Goal: Task Accomplishment & Management: Manage account settings

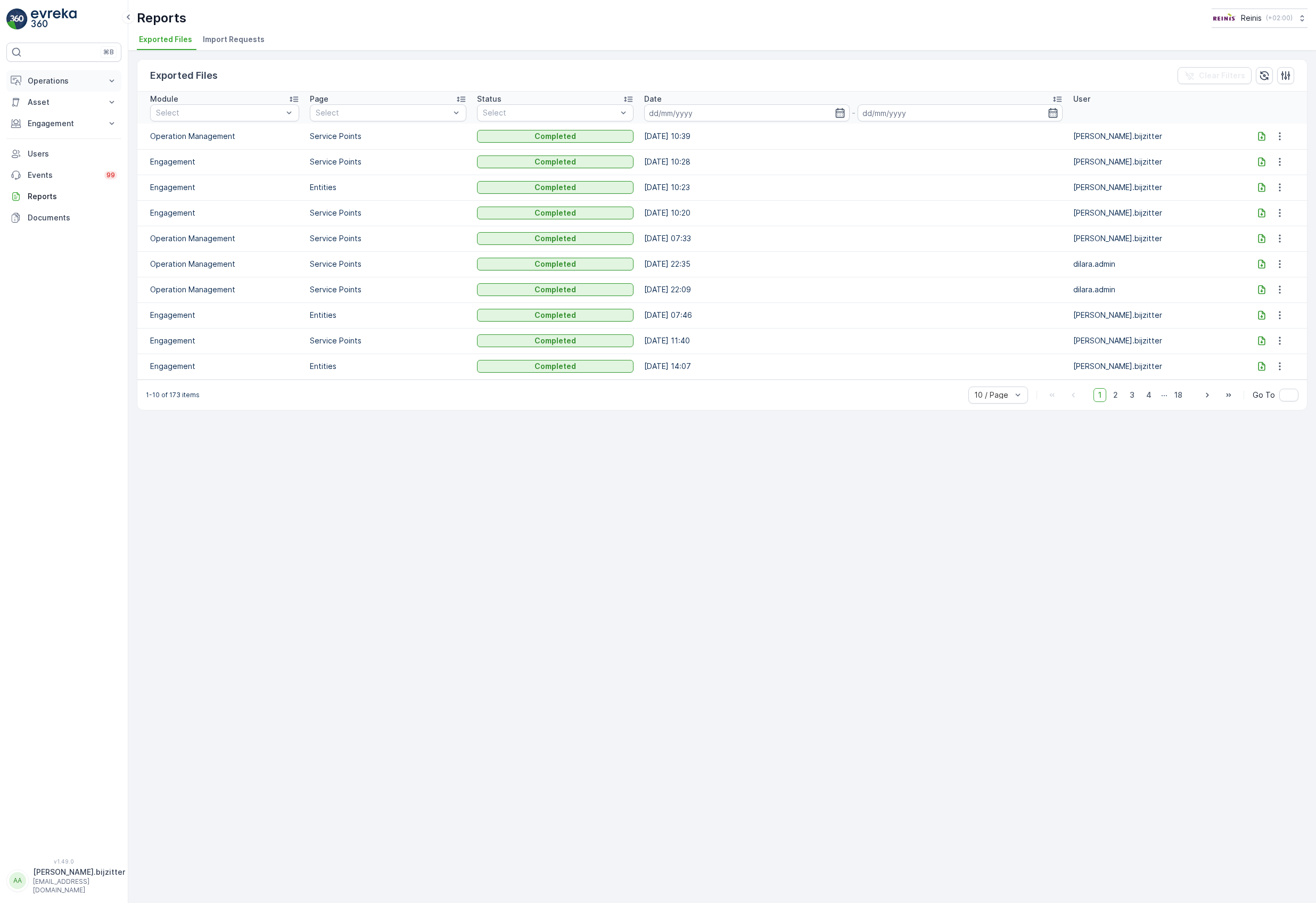
click at [60, 85] on p "Operations" at bounding box center [64, 81] width 72 height 11
click at [57, 118] on link "Planning" at bounding box center [71, 114] width 98 height 15
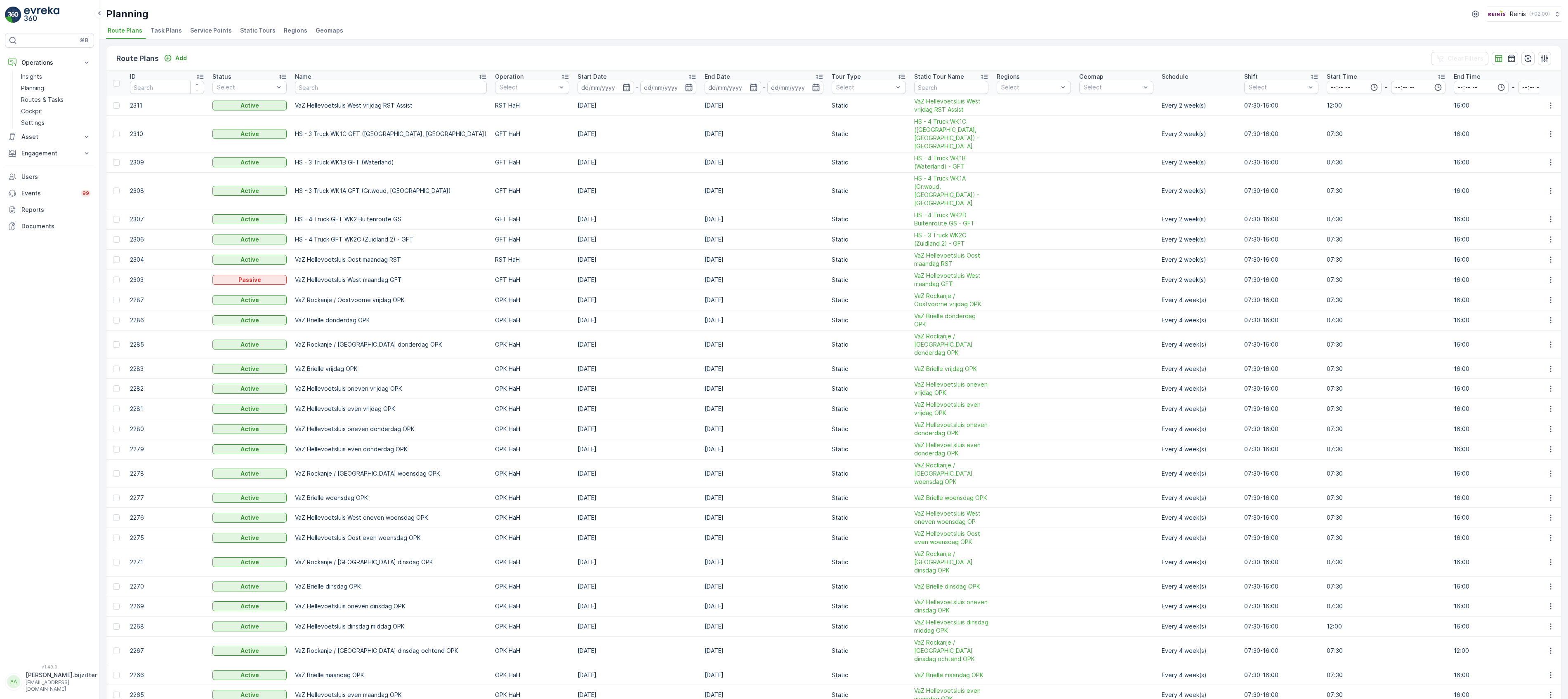
click at [257, 34] on span "Static Tours" at bounding box center [257, 30] width 35 height 9
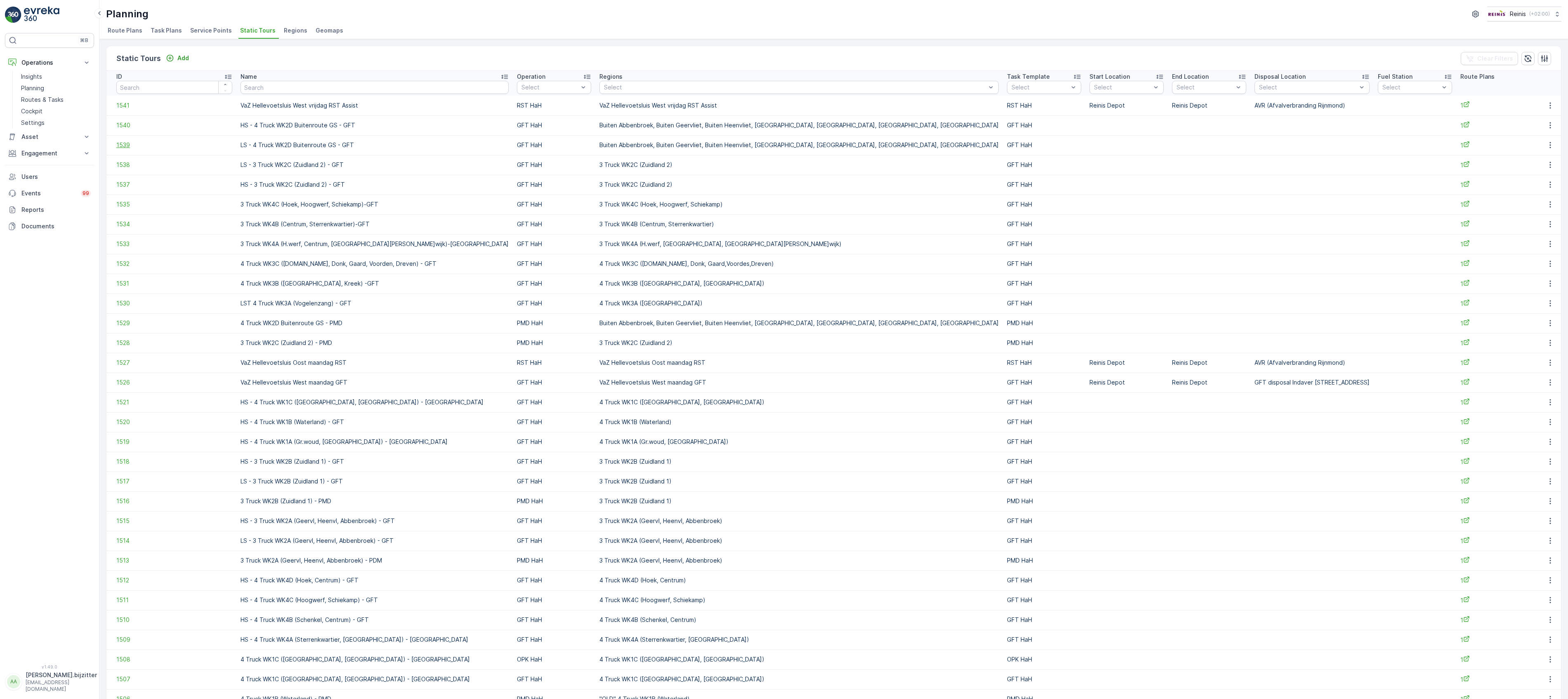
click at [124, 144] on span "1539" at bounding box center [174, 145] width 116 height 9
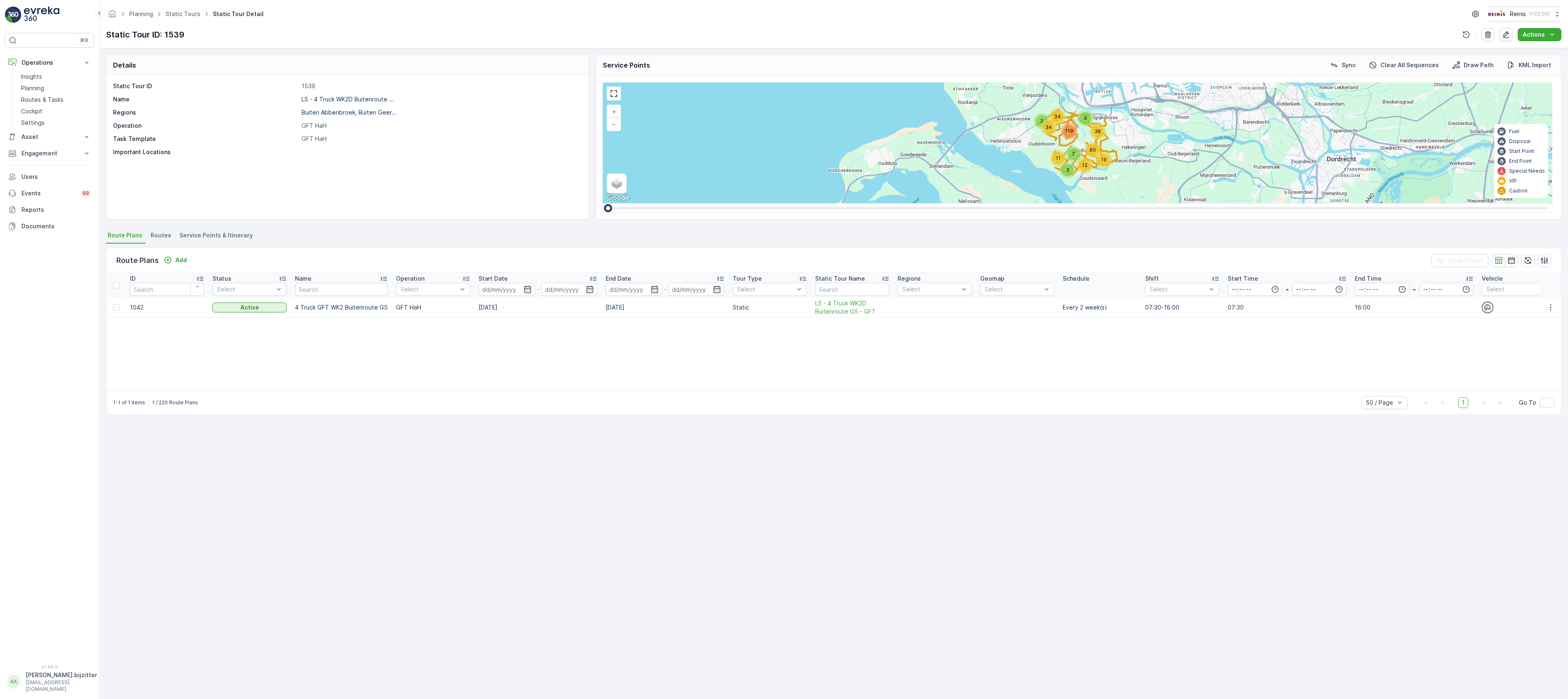
click at [239, 238] on span "Service Points & Itinerary" at bounding box center [216, 235] width 74 height 9
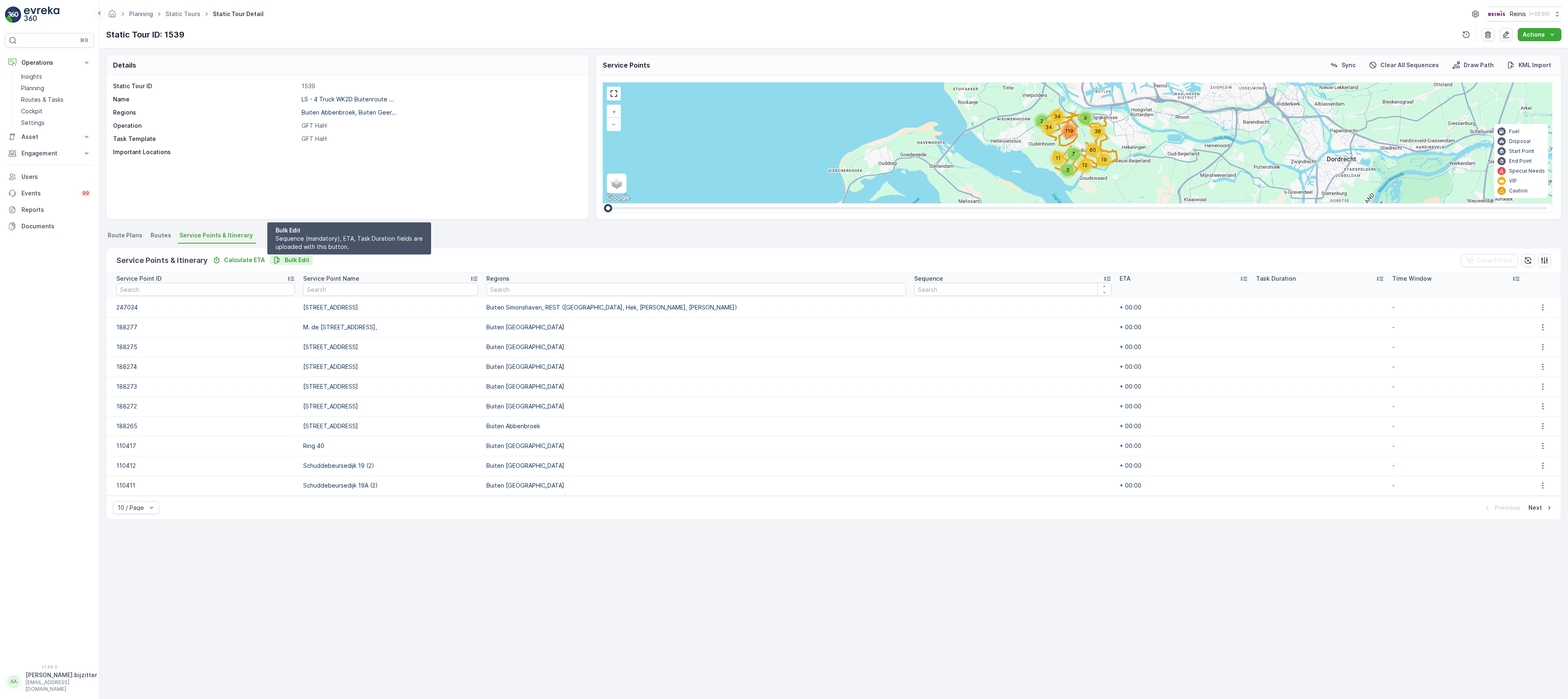
click at [285, 259] on p "Bulk Edit" at bounding box center [297, 260] width 25 height 9
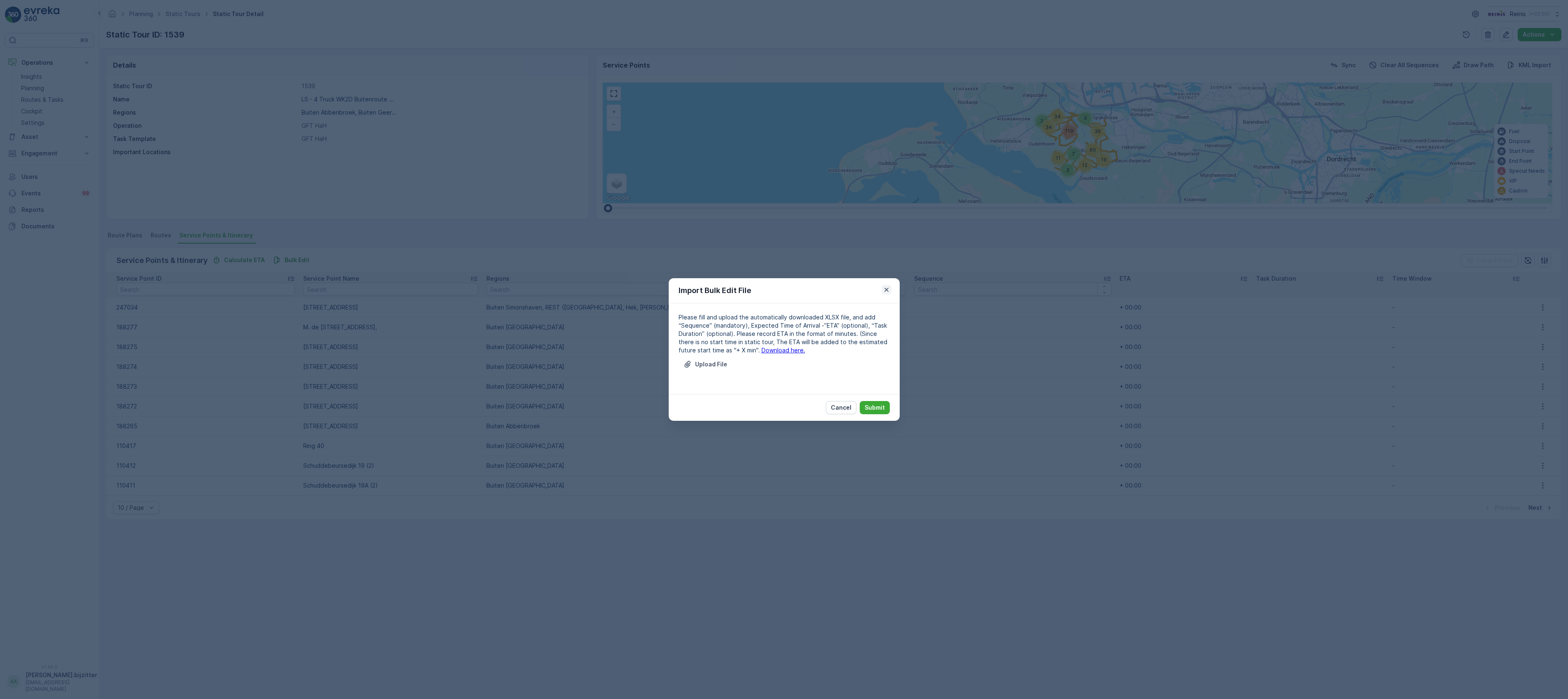
click at [890, 288] on icon "button" at bounding box center [887, 290] width 9 height 9
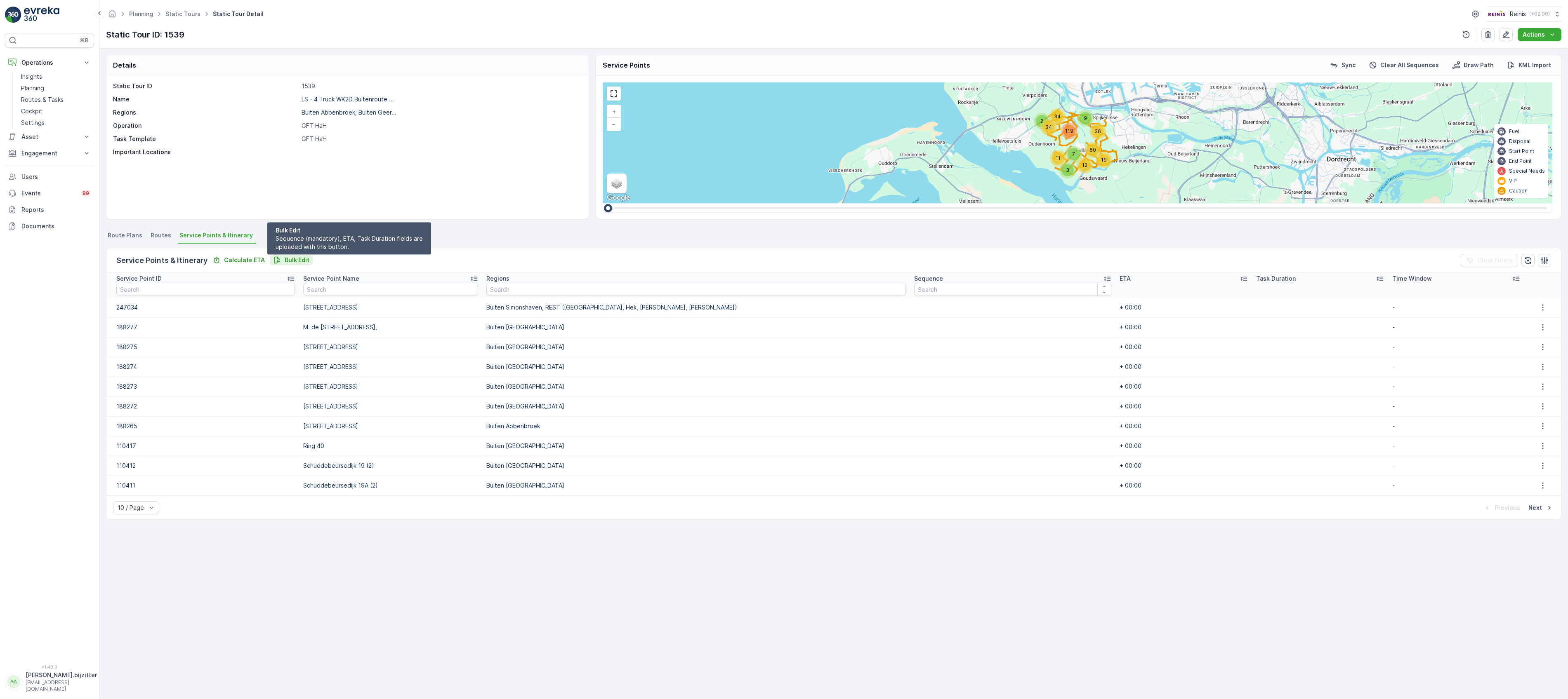
click at [298, 256] on button "Bulk Edit" at bounding box center [291, 260] width 43 height 10
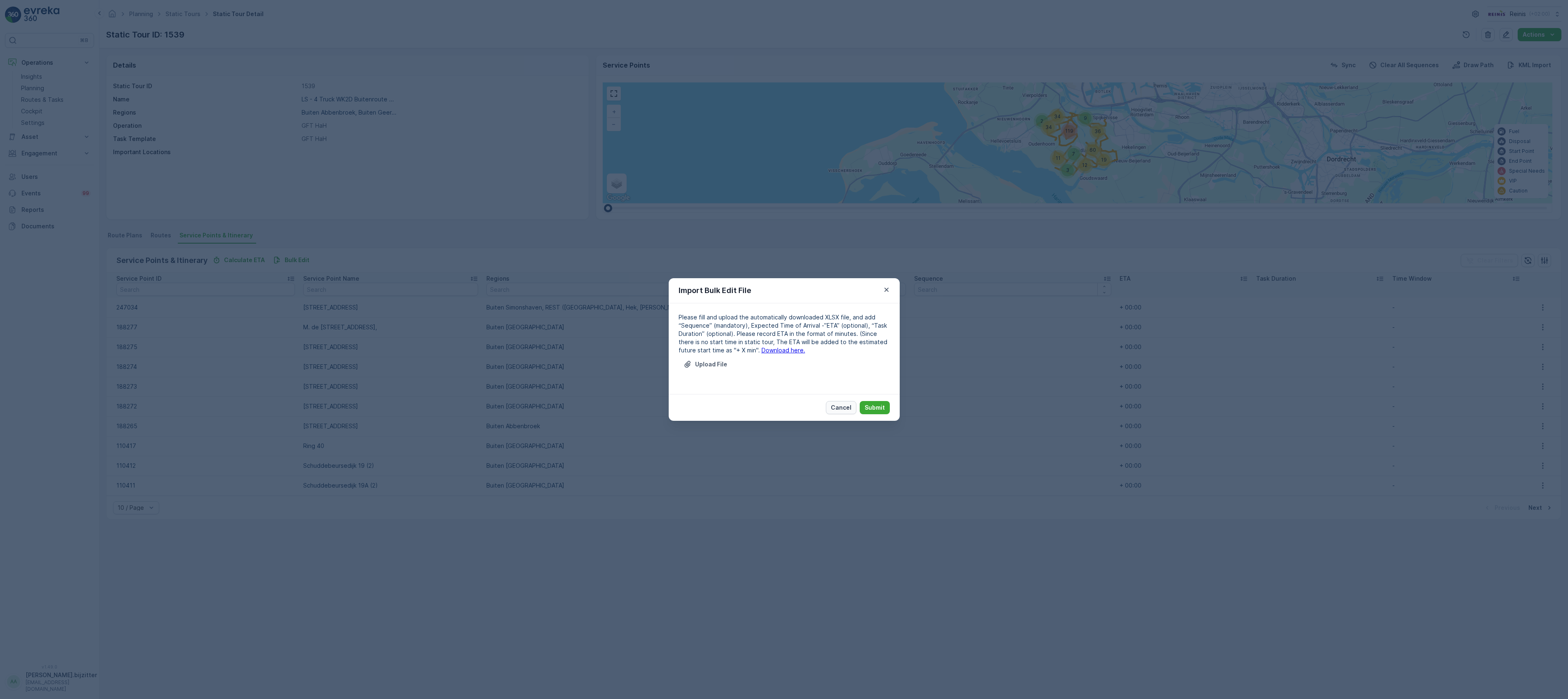
click at [838, 409] on p "Cancel" at bounding box center [841, 408] width 21 height 9
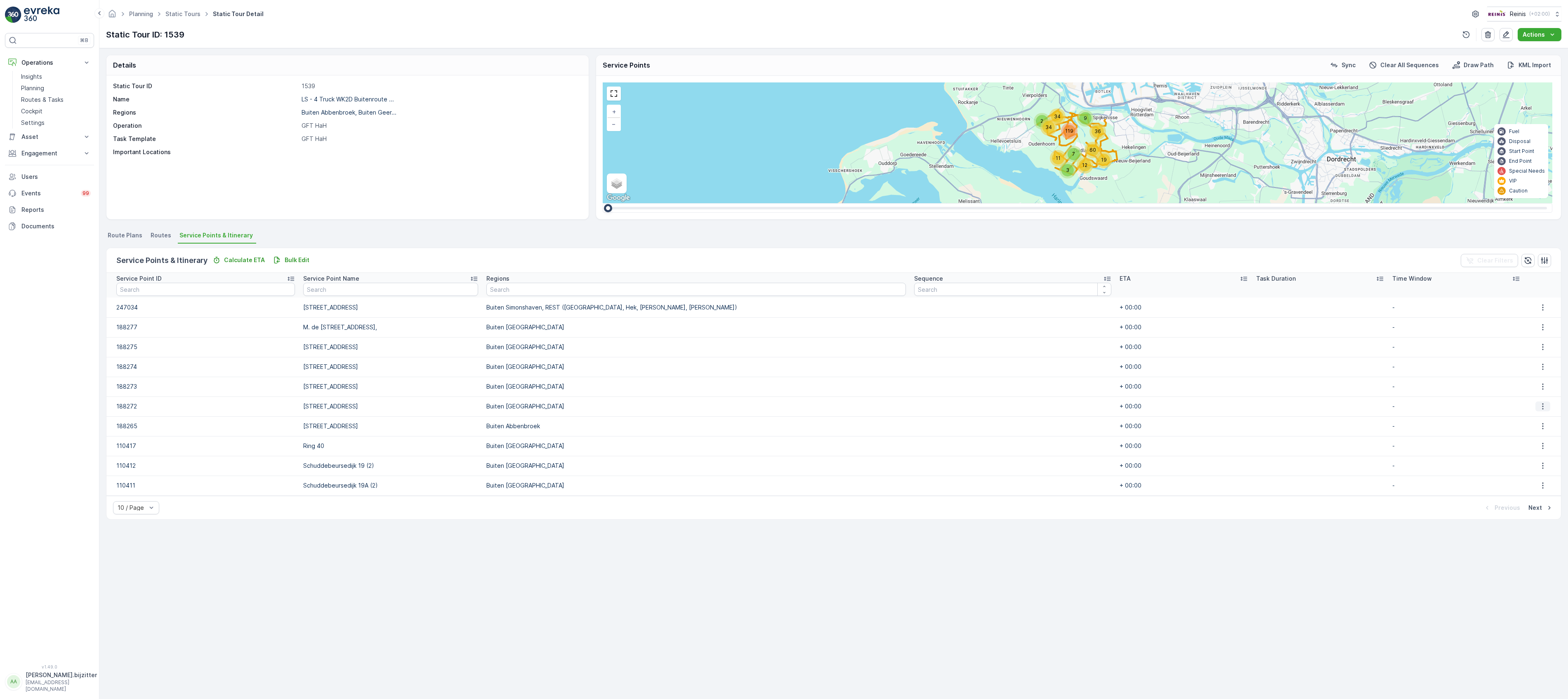
click at [1020, 408] on icon "button" at bounding box center [1543, 406] width 9 height 9
click at [1020, 406] on td "-" at bounding box center [1457, 406] width 136 height 20
click at [131, 392] on td "188273" at bounding box center [203, 386] width 192 height 20
click at [131, 386] on td "188273" at bounding box center [203, 386] width 192 height 20
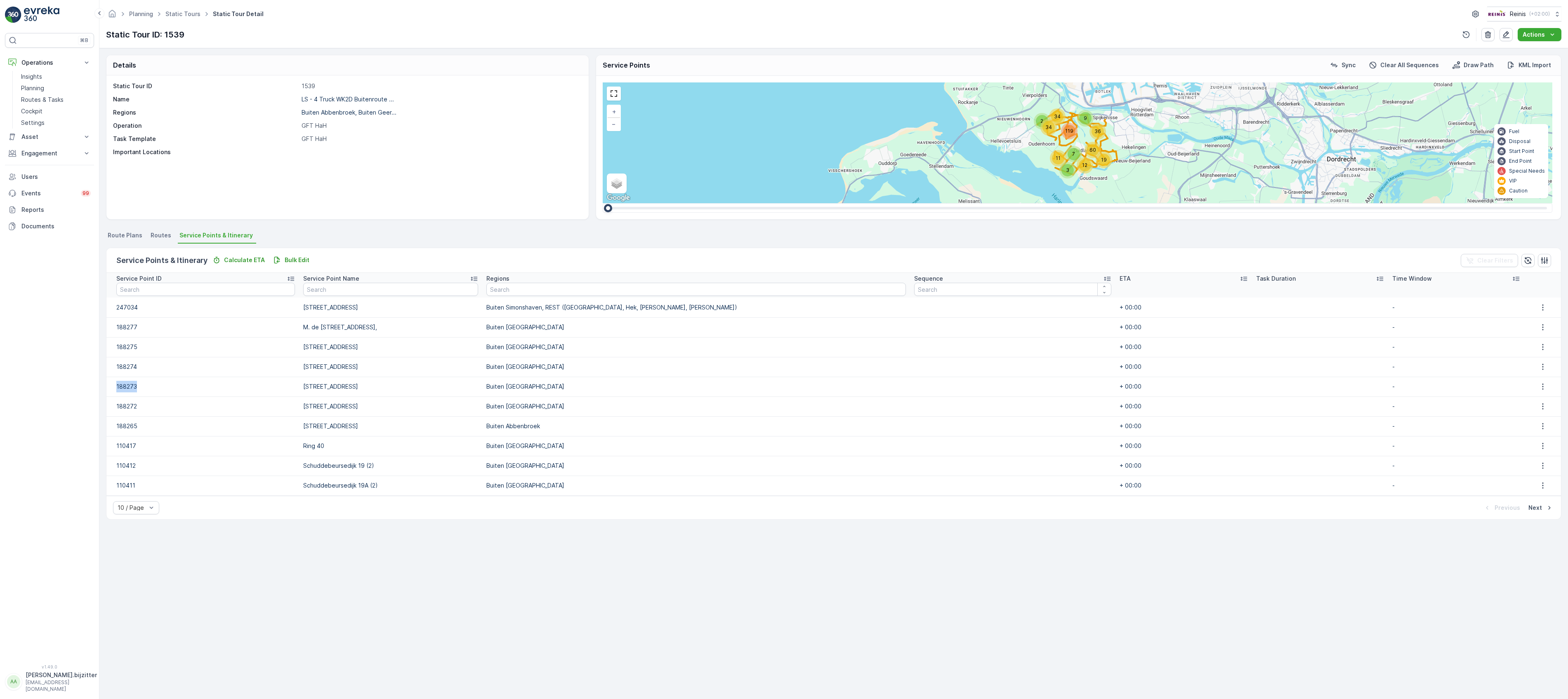
copy td "188273"
click at [156, 392] on td "188273" at bounding box center [203, 386] width 192 height 20
click at [318, 202] on div "Static Tour ID 1539 Name LS - 4 Truck WK2D Buitenroute ... Regions [GEOGRAPHIC_…" at bounding box center [348, 147] width 482 height 144
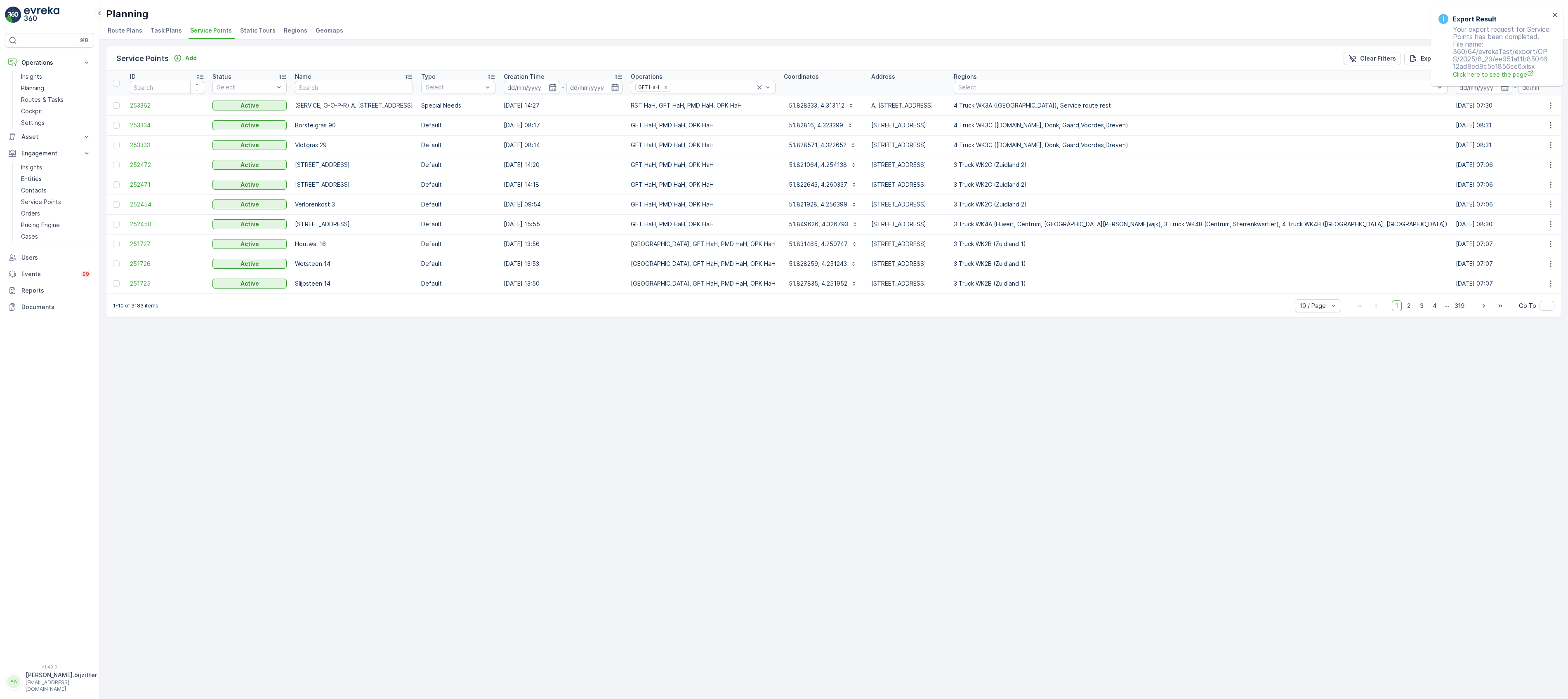
click at [214, 29] on span "Service Points" at bounding box center [211, 30] width 41 height 9
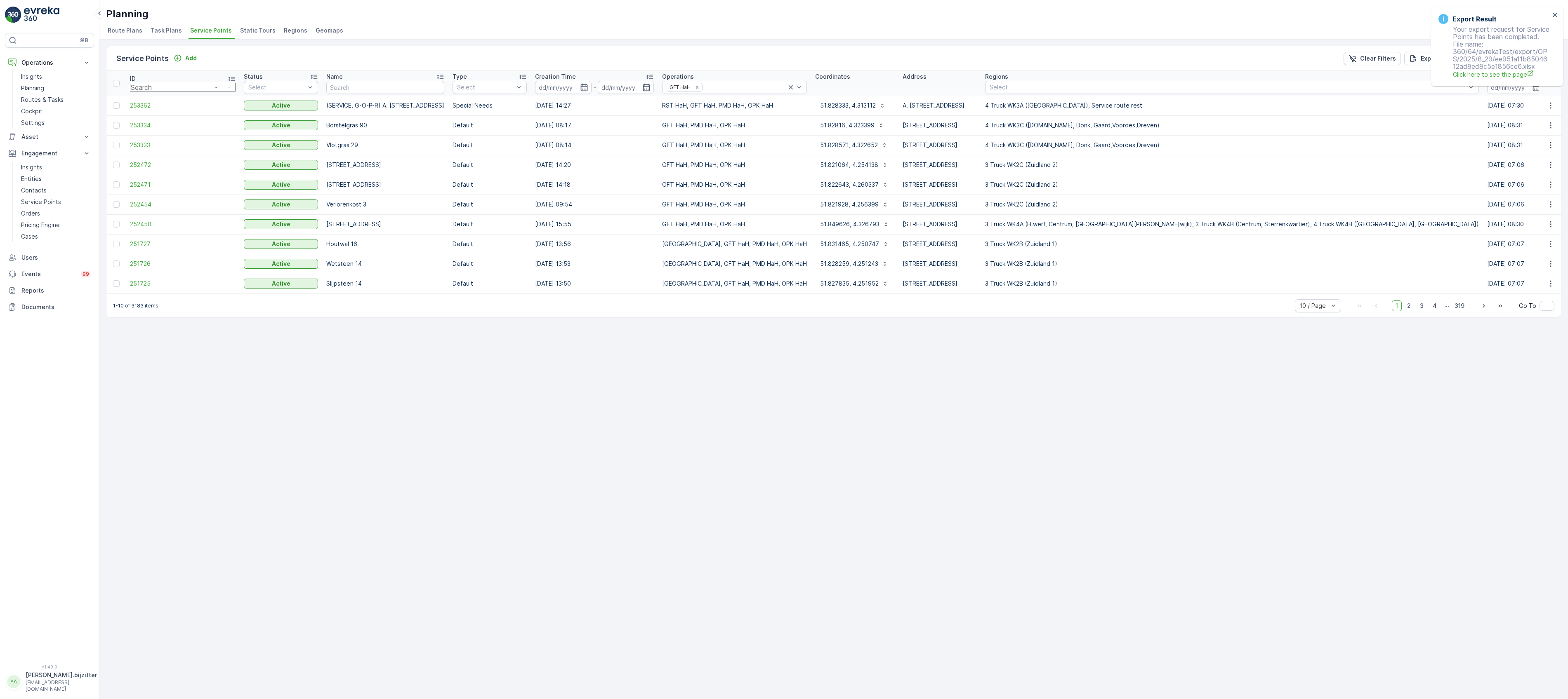
click at [166, 86] on input "number" at bounding box center [182, 87] width 105 height 9
paste input "188273"
type input "188273"
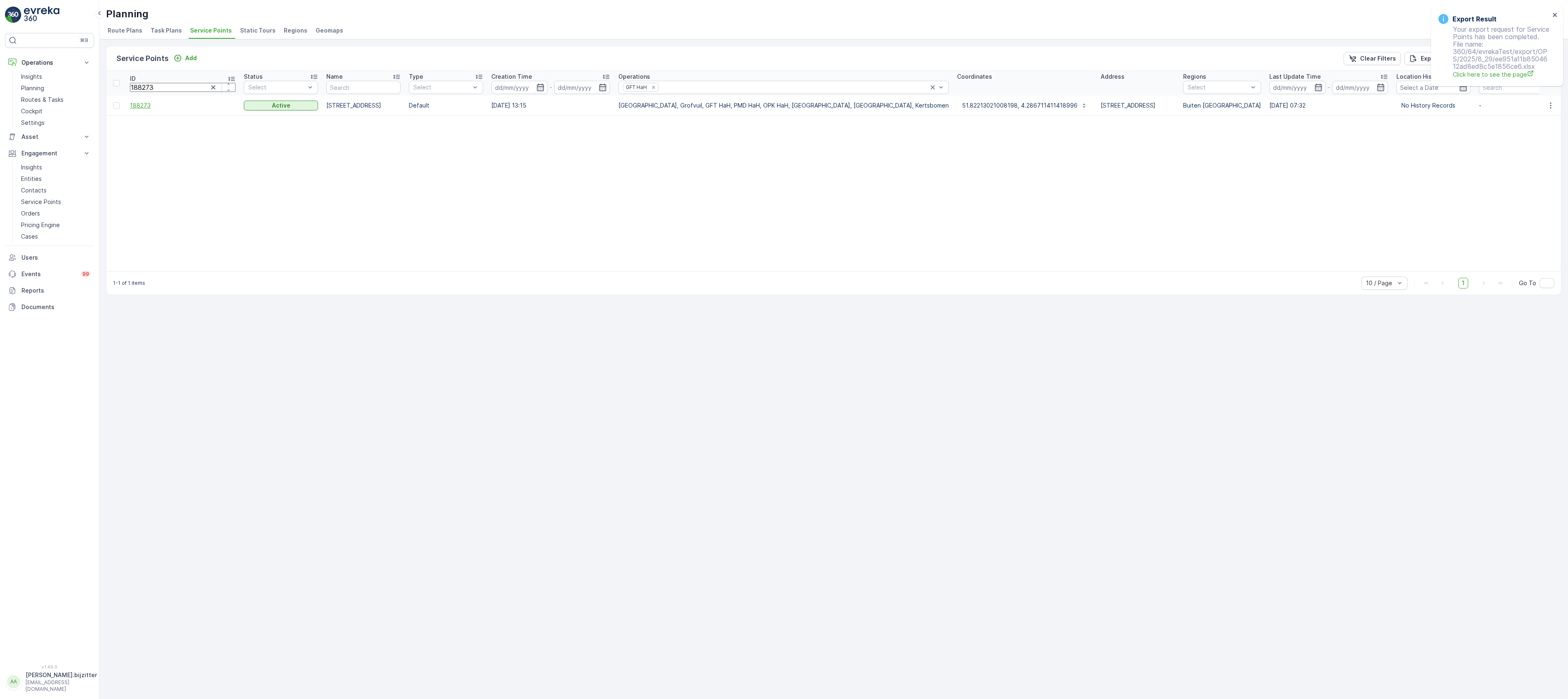
click at [142, 108] on span "188273" at bounding box center [182, 106] width 105 height 9
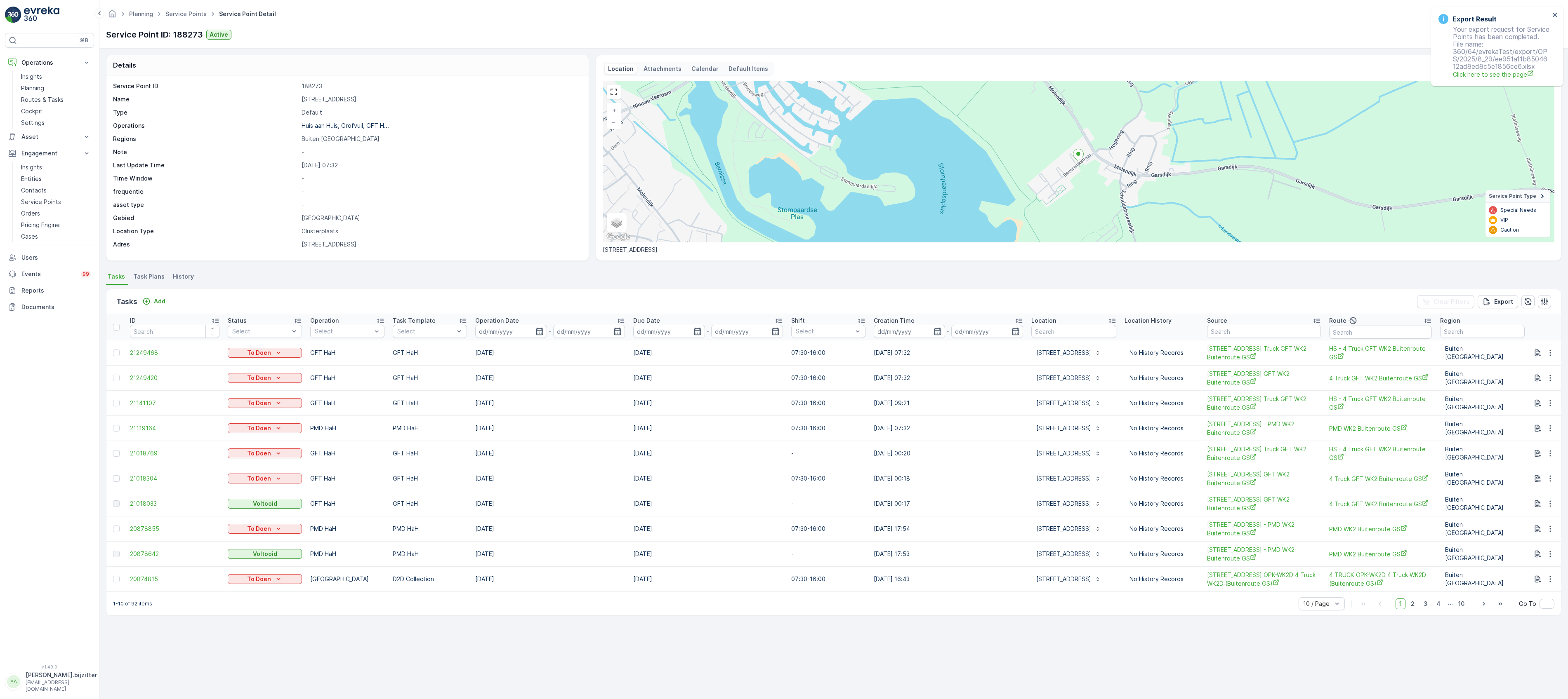
click at [140, 274] on span "Task Plans" at bounding box center [149, 277] width 32 height 9
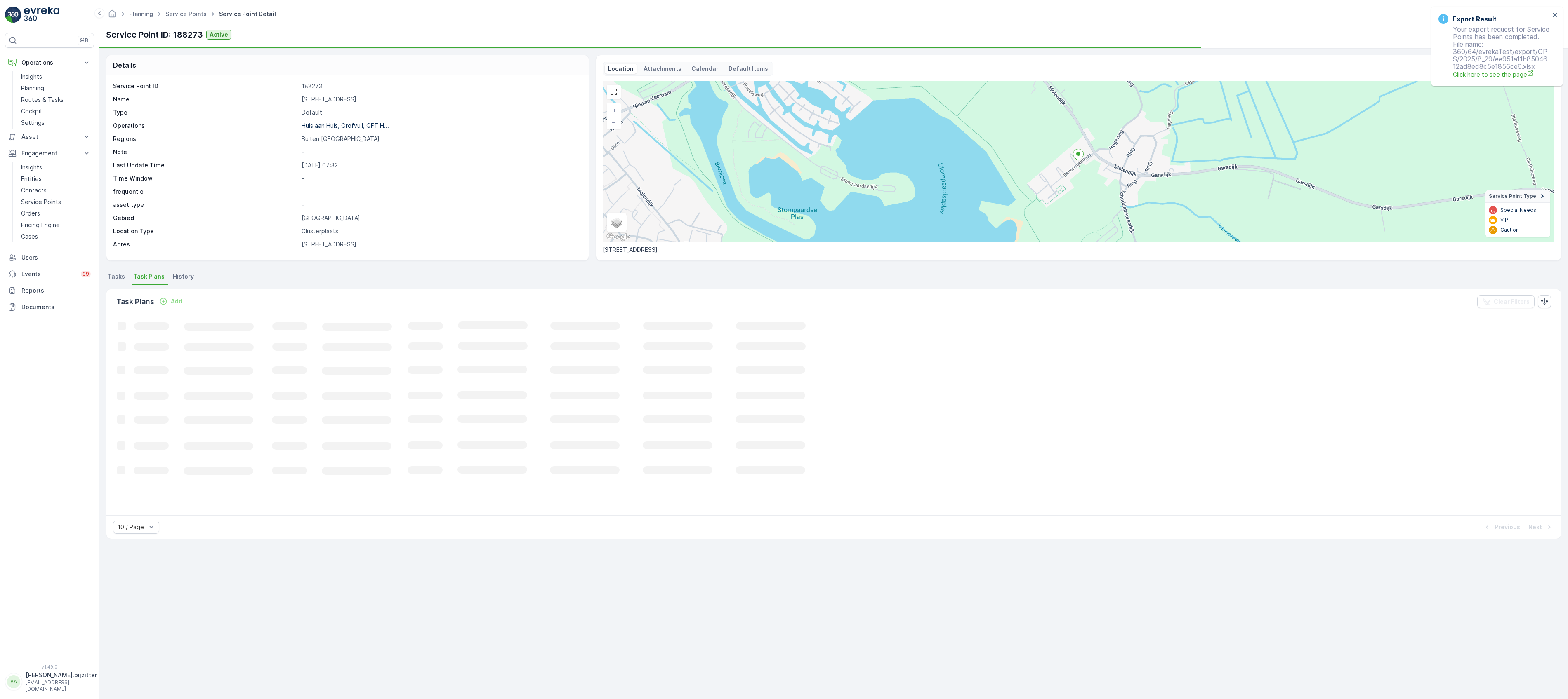
click at [194, 279] on li "History" at bounding box center [184, 277] width 26 height 14
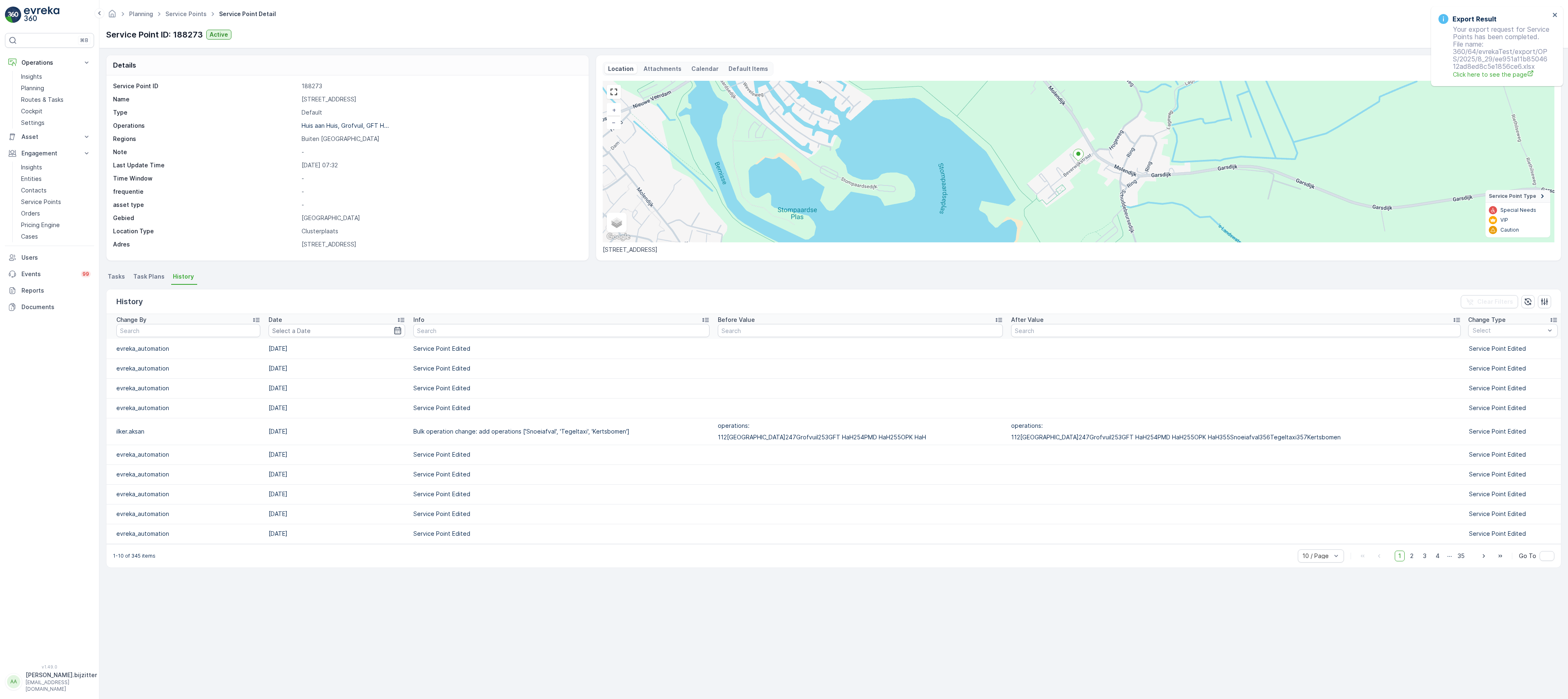
click at [121, 277] on span "Tasks" at bounding box center [116, 277] width 17 height 9
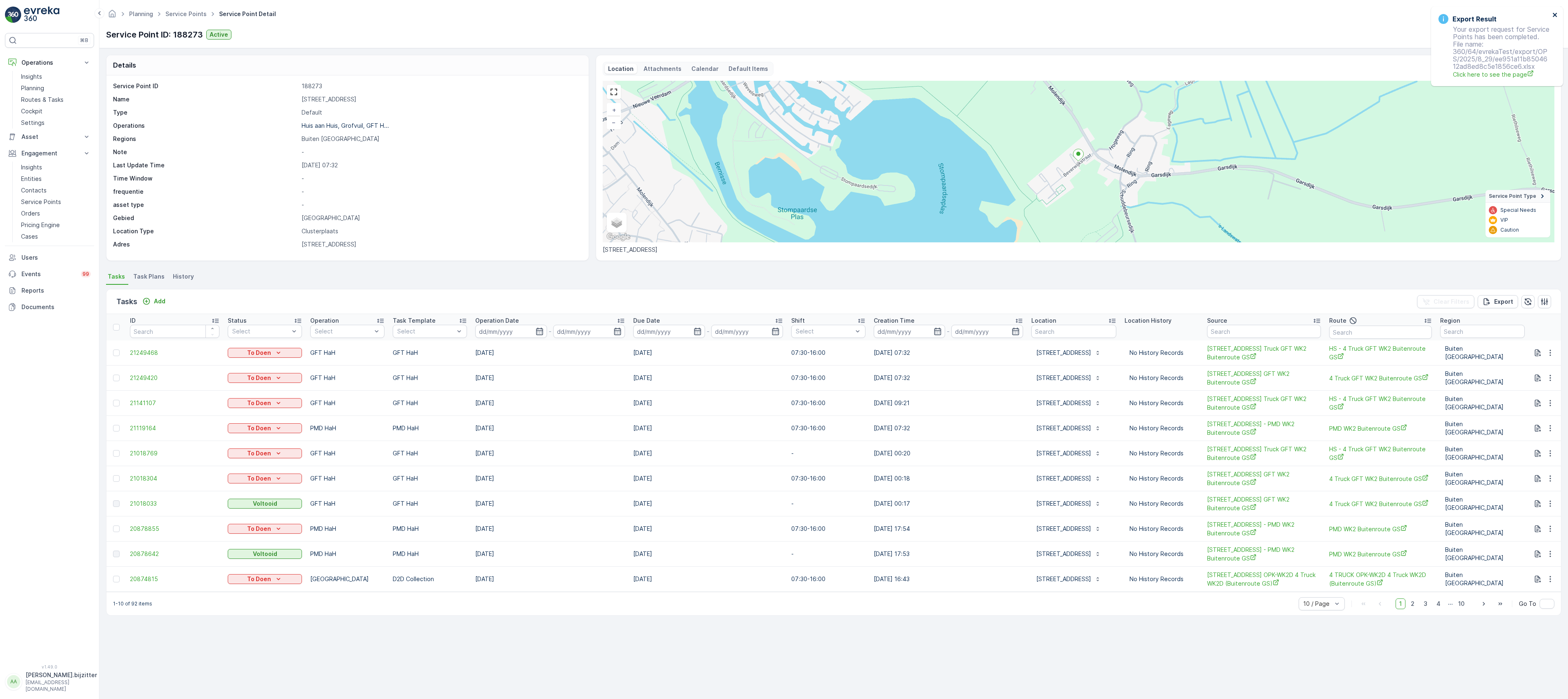
click at [1555, 13] on icon "close" at bounding box center [1555, 15] width 5 height 7
click at [1507, 35] on icon "button" at bounding box center [1507, 35] width 7 height 7
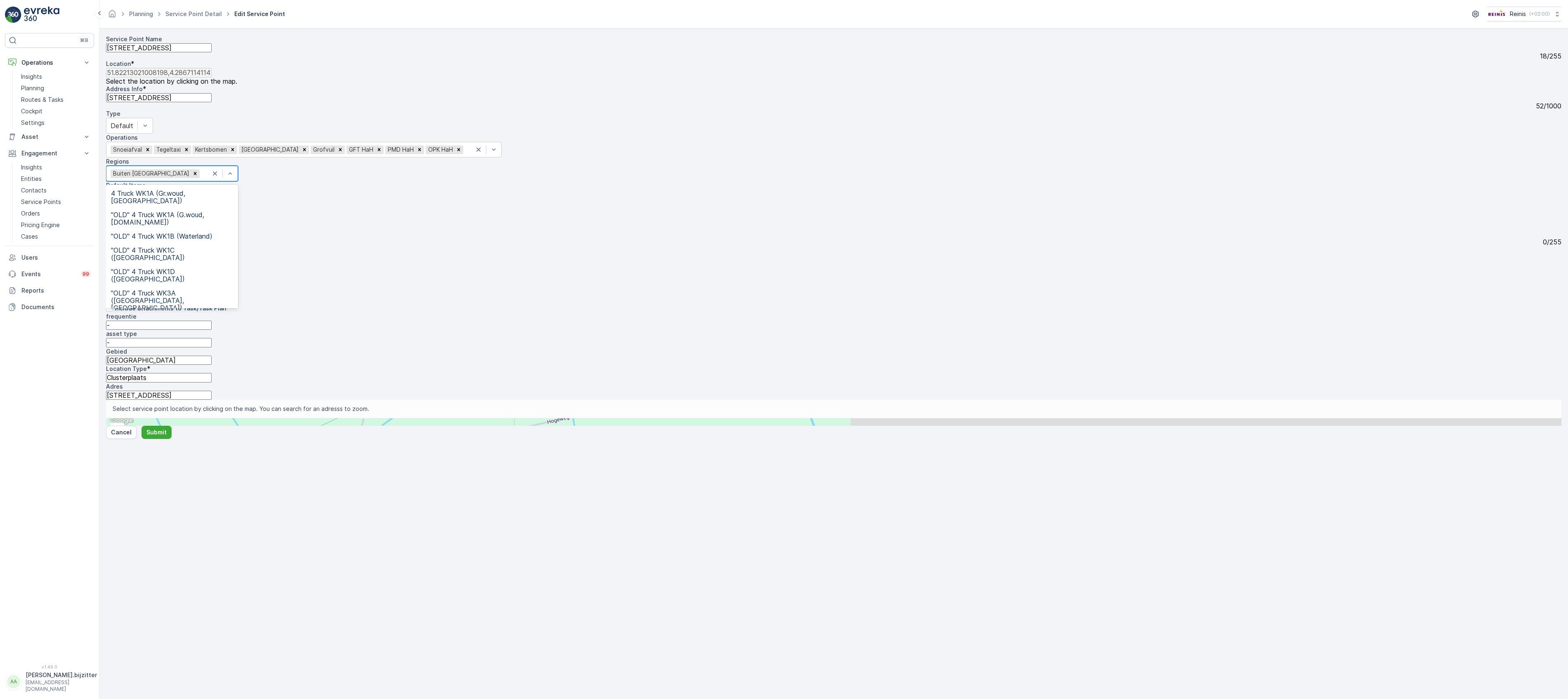
click at [435, 400] on div "Service Point Name Beverwijkstraat 10 18 / 255 Location * 51.82213021008198,4.2…" at bounding box center [833, 218] width 1455 height 365
click at [670, 400] on div "Service Point Name Beverwijkstraat 10 18 / 255 Location * 51.82213021008198,4.2…" at bounding box center [833, 218] width 1455 height 365
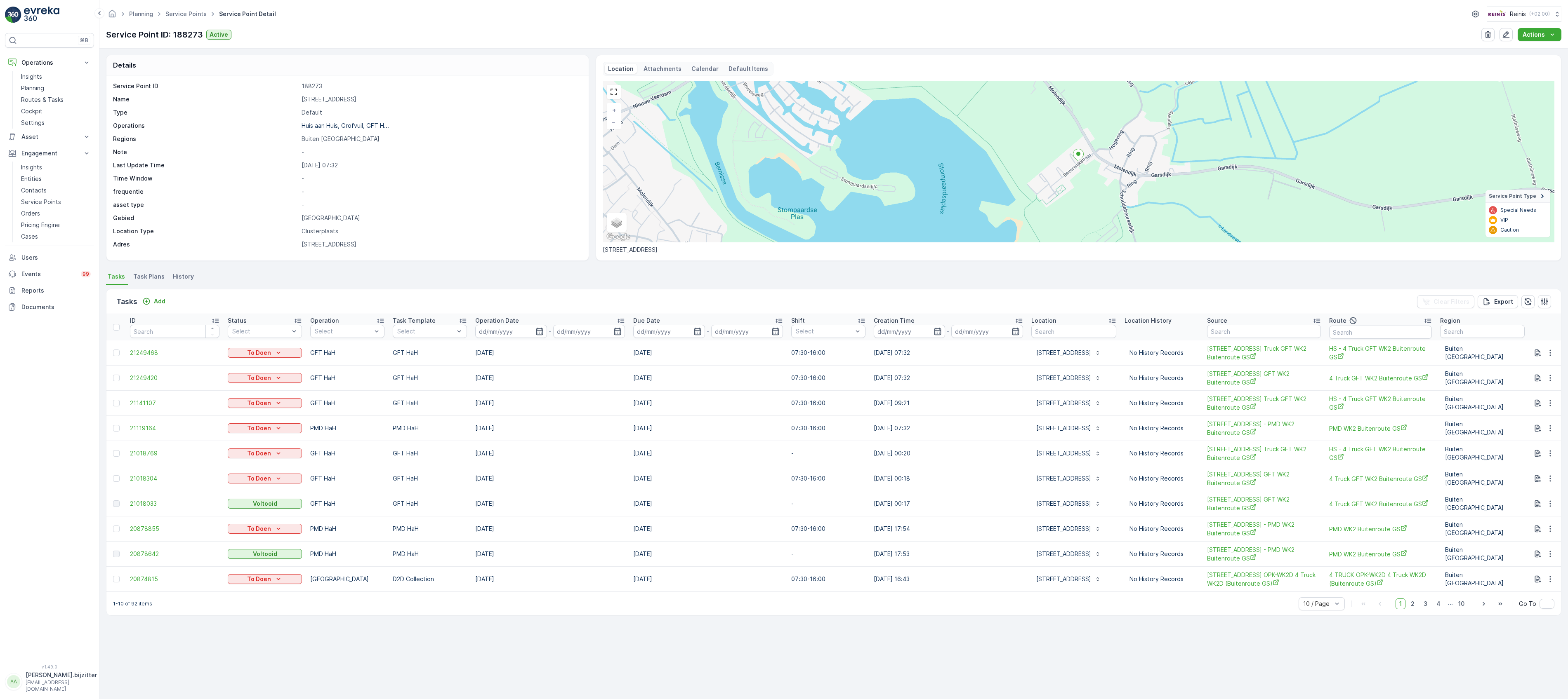
click at [329, 277] on ul "Tasks Task Plans History" at bounding box center [833, 277] width 1455 height 14
click at [578, 614] on div "Details Service Point ID 188273 Name Beverwijkstraat 10 Type Default Operations…" at bounding box center [833, 374] width 1469 height 651
click at [1549, 352] on icon "button" at bounding box center [1550, 353] width 9 height 9
click at [1532, 323] on th at bounding box center [1545, 327] width 32 height 26
click at [1536, 35] on p "Actions" at bounding box center [1533, 35] width 23 height 9
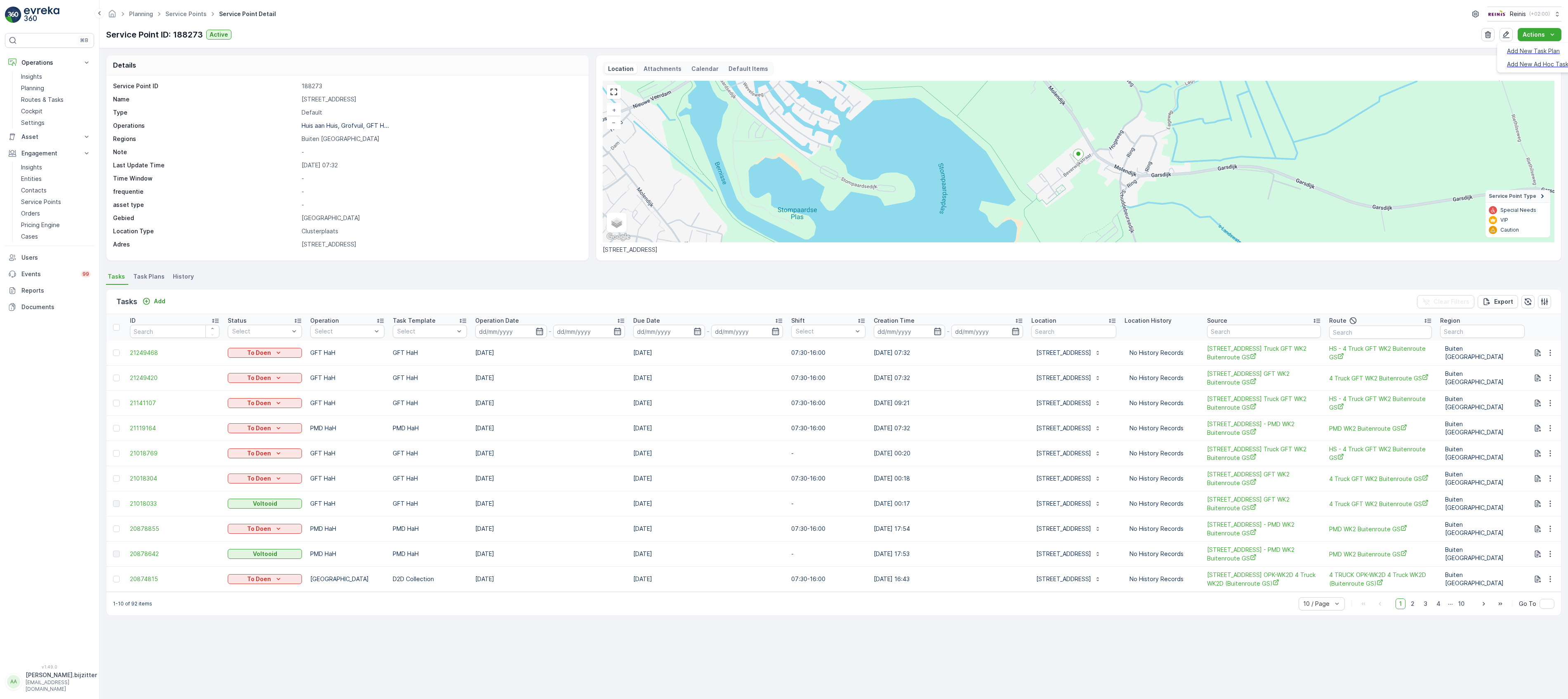
click at [1473, 66] on div "Location Attachments Calendar Default Items" at bounding box center [1078, 69] width 951 height 14
click at [1508, 34] on icon "button" at bounding box center [1507, 35] width 7 height 7
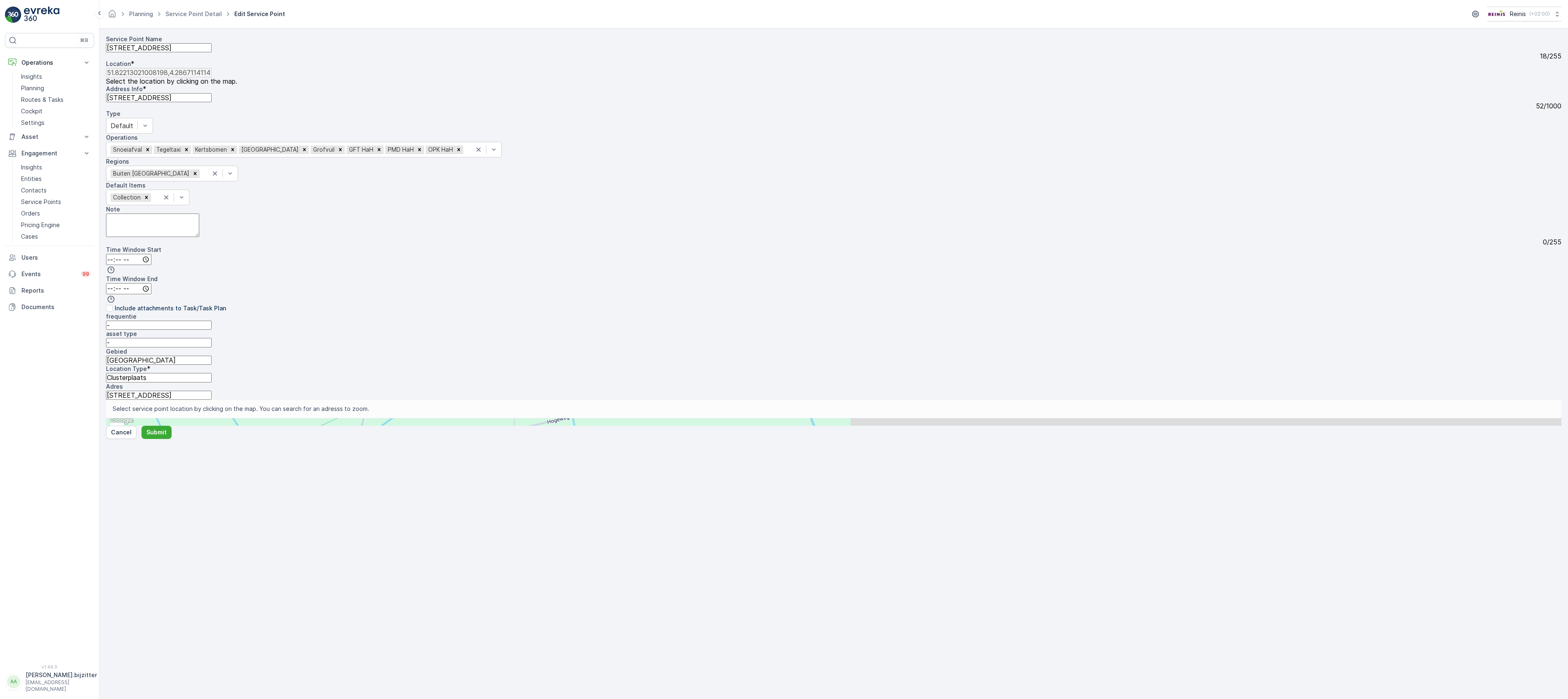
click at [199, 222] on textarea "Note" at bounding box center [152, 225] width 93 height 24
click at [458, 400] on div "Service Point Name Beverwijkstraat 10 18 / 255 Location * 51.82213021008198,4.2…" at bounding box center [833, 218] width 1455 height 365
click at [142, 400] on div "Service Point Name Beverwijkstraat 10 18 / 255 Location * 51.82213021008198,4.2…" at bounding box center [833, 218] width 1455 height 365
